Goal: Check status: Check status

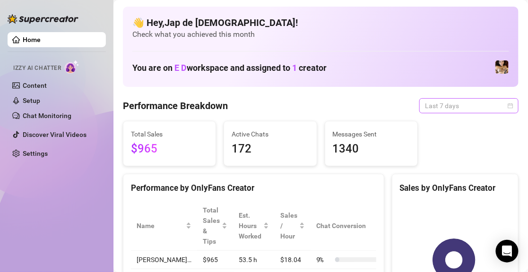
click at [440, 108] on span "Last 7 days" at bounding box center [469, 106] width 88 height 14
click at [468, 108] on span "Last 7 days" at bounding box center [469, 106] width 88 height 14
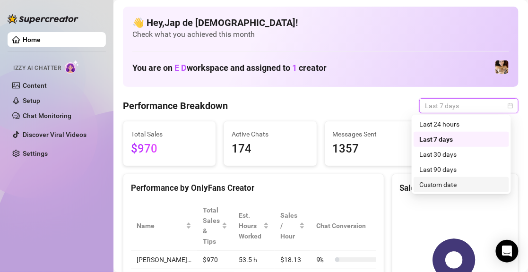
click at [444, 186] on div "Custom date" at bounding box center [461, 185] width 84 height 10
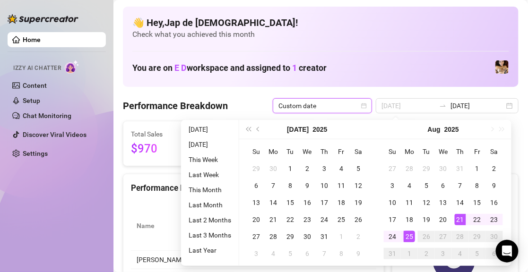
type input "[DATE]"
drag, startPoint x: 457, startPoint y: 220, endPoint x: 447, endPoint y: 224, distance: 11.4
click at [457, 220] on div "21" at bounding box center [460, 219] width 11 height 11
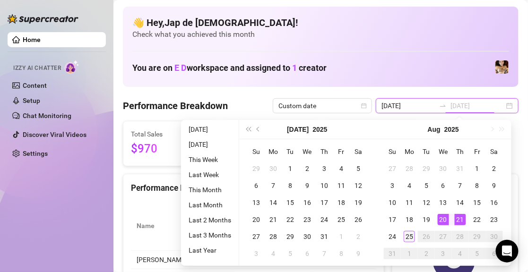
type input "[DATE]"
click at [413, 237] on div "25" at bounding box center [409, 236] width 11 height 11
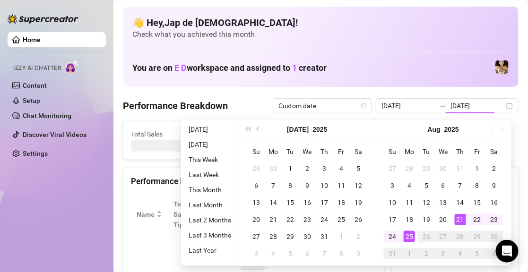
type input "[DATE]"
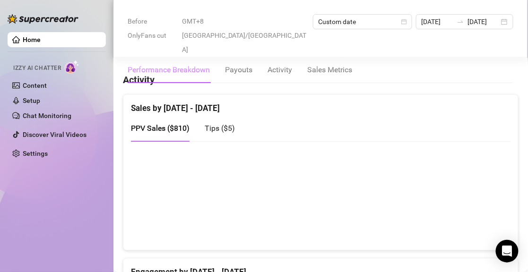
scroll to position [463, 0]
